Goal: Information Seeking & Learning: Understand process/instructions

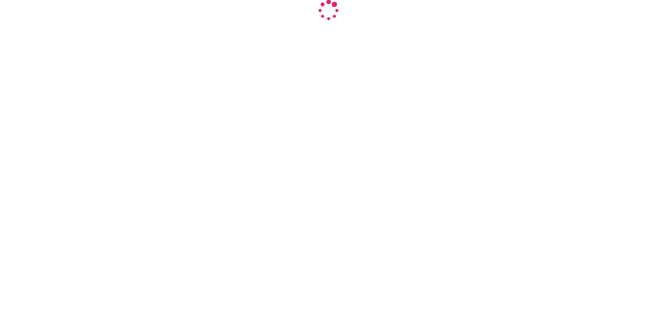
select select "INR"
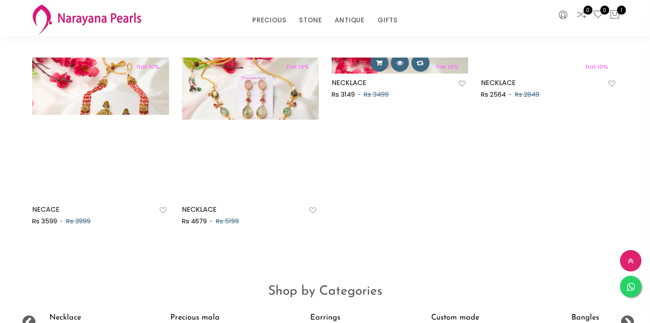
scroll to position [464, 0]
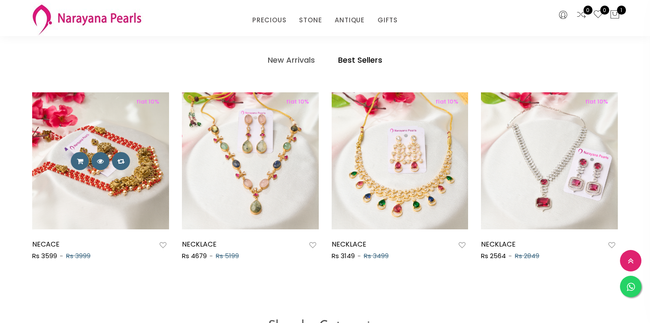
click at [129, 209] on img at bounding box center [100, 160] width 137 height 137
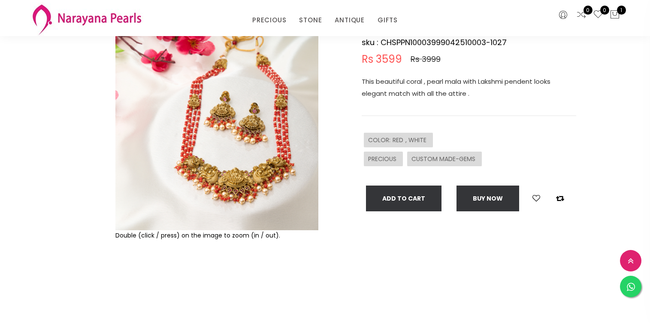
scroll to position [103, 0]
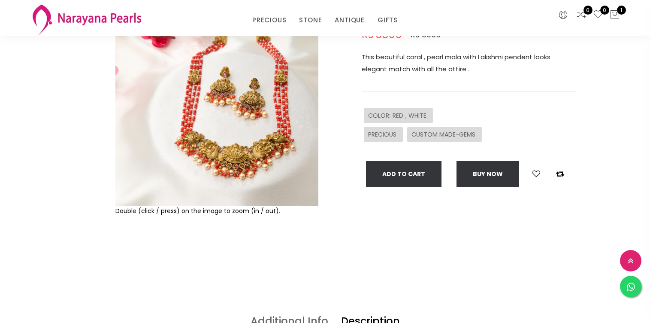
click at [229, 153] on img at bounding box center [216, 104] width 203 height 203
click at [208, 73] on img at bounding box center [216, 104] width 203 height 203
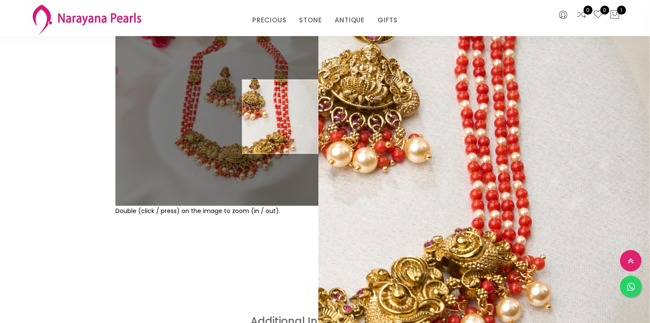
click at [293, 117] on img at bounding box center [216, 104] width 203 height 203
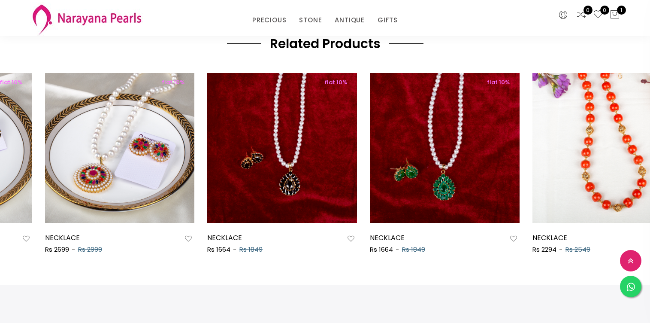
scroll to position [0, 976]
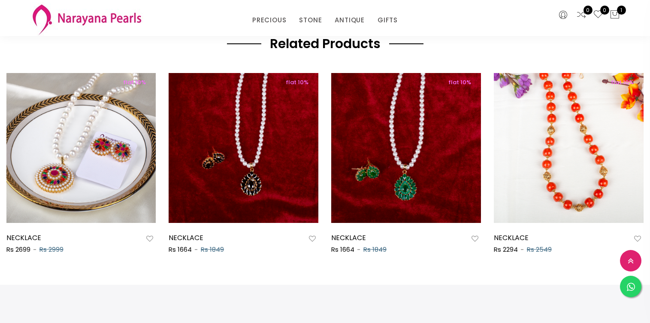
click at [281, 279] on div "INR CAD HKD GBP IDR INR JPY MYR USD MXN AUD Call Us [PHONE_NUMBER] Free Deliver…" at bounding box center [325, 2] width 650 height 933
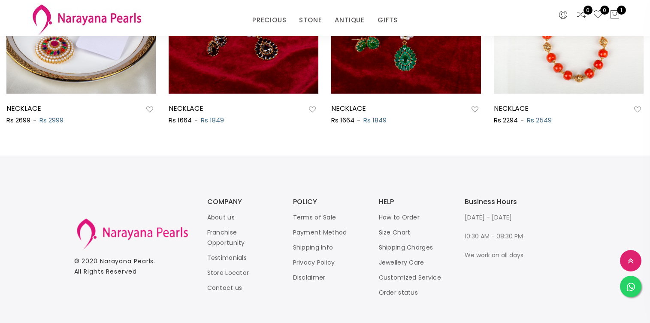
scroll to position [617, 0]
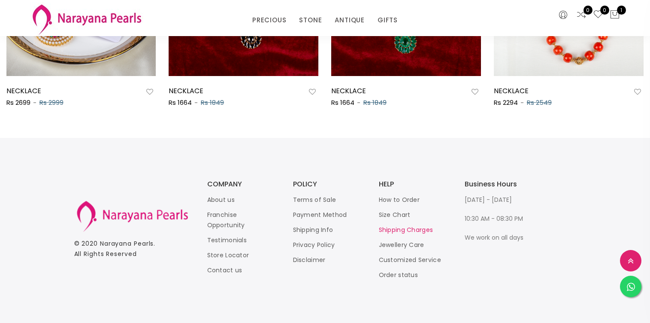
click at [394, 229] on link "Shipping Charges" at bounding box center [406, 229] width 55 height 9
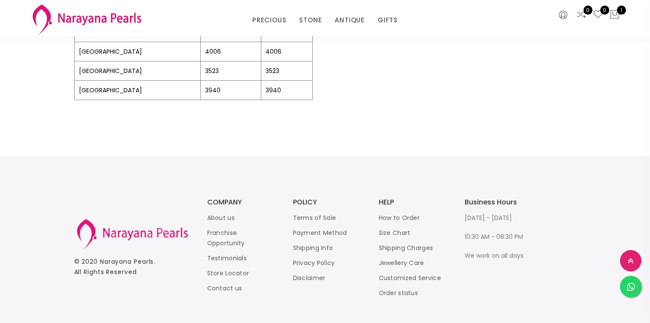
scroll to position [358, 0]
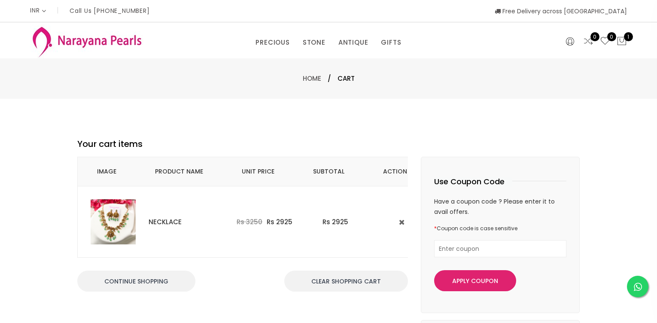
select select "INR"
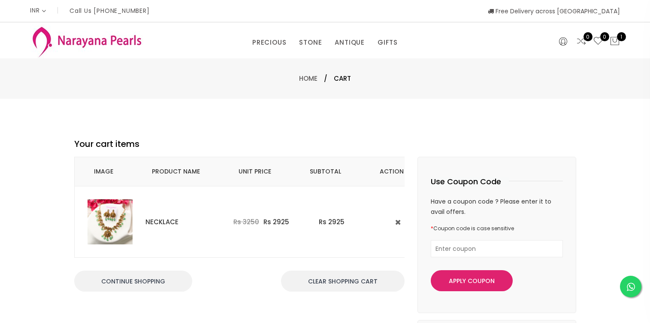
select select "INR"
click at [112, 210] on img at bounding box center [110, 221] width 45 height 45
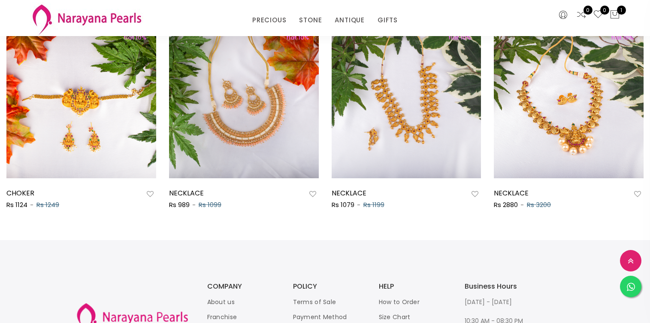
scroll to position [515, 0]
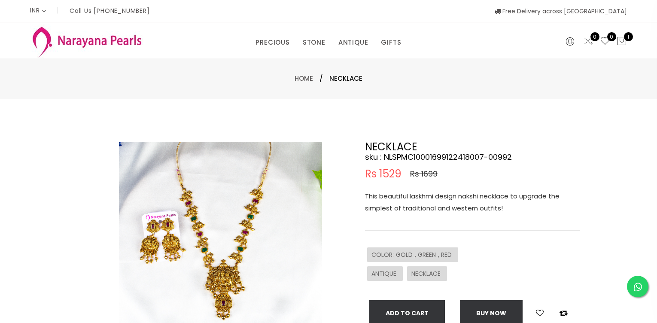
select select "INR"
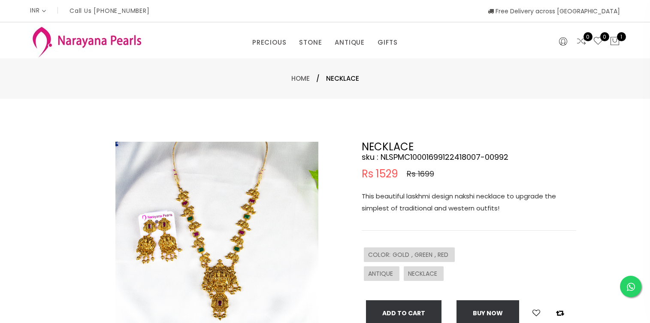
select select "INR"
